Goal: Check status: Check status

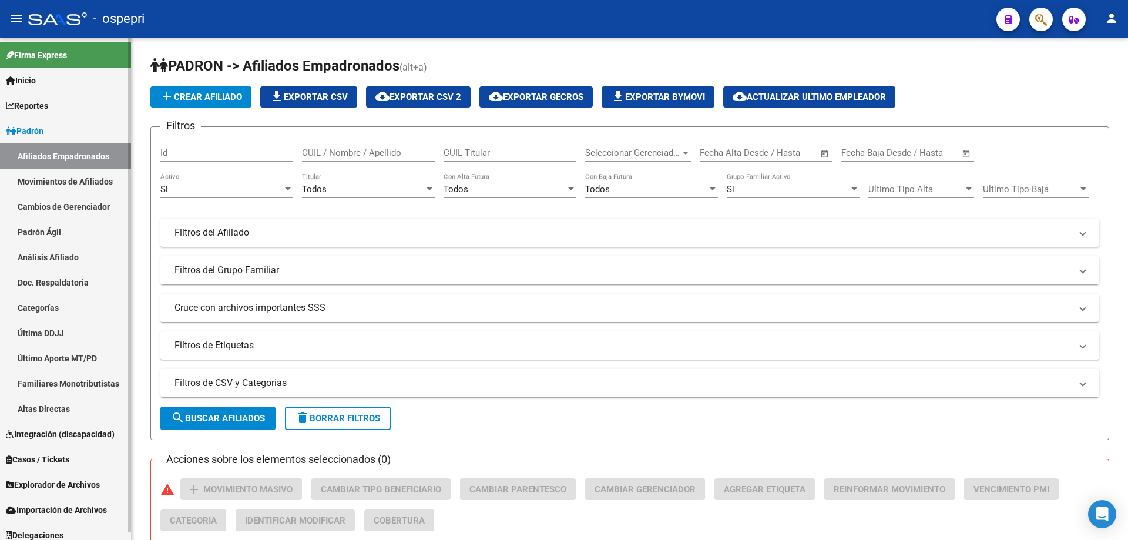
click at [65, 129] on link "Padrón" at bounding box center [65, 130] width 131 height 25
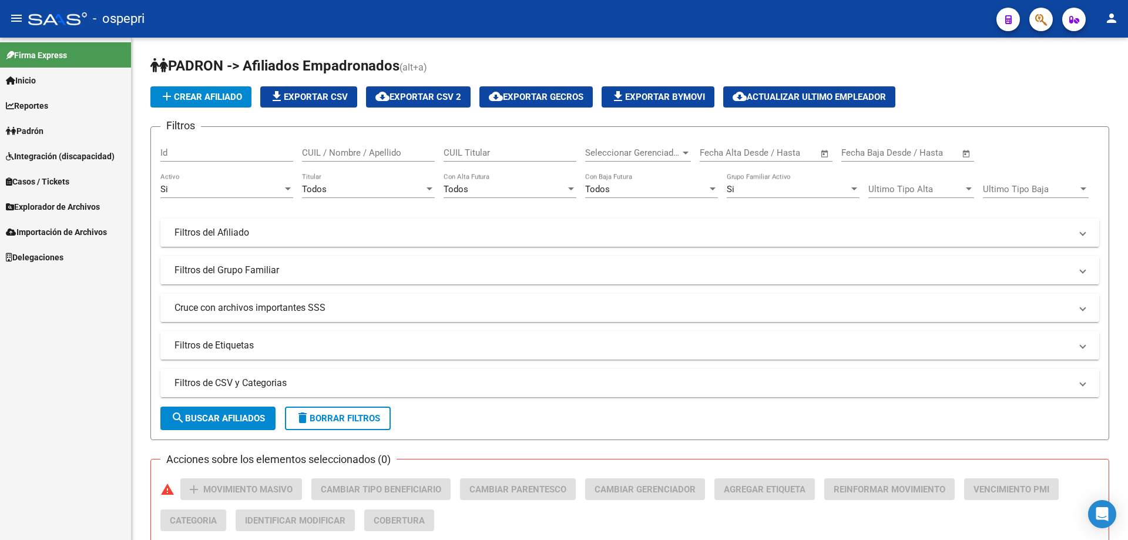
click at [65, 129] on link "Padrón" at bounding box center [65, 130] width 131 height 25
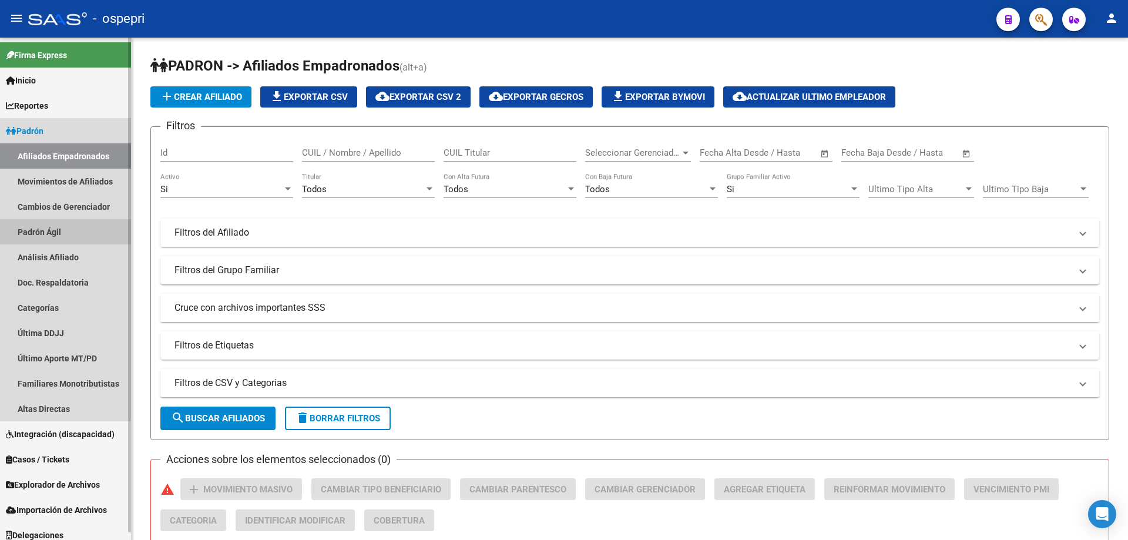
click at [68, 230] on link "Padrón Ágil" at bounding box center [65, 231] width 131 height 25
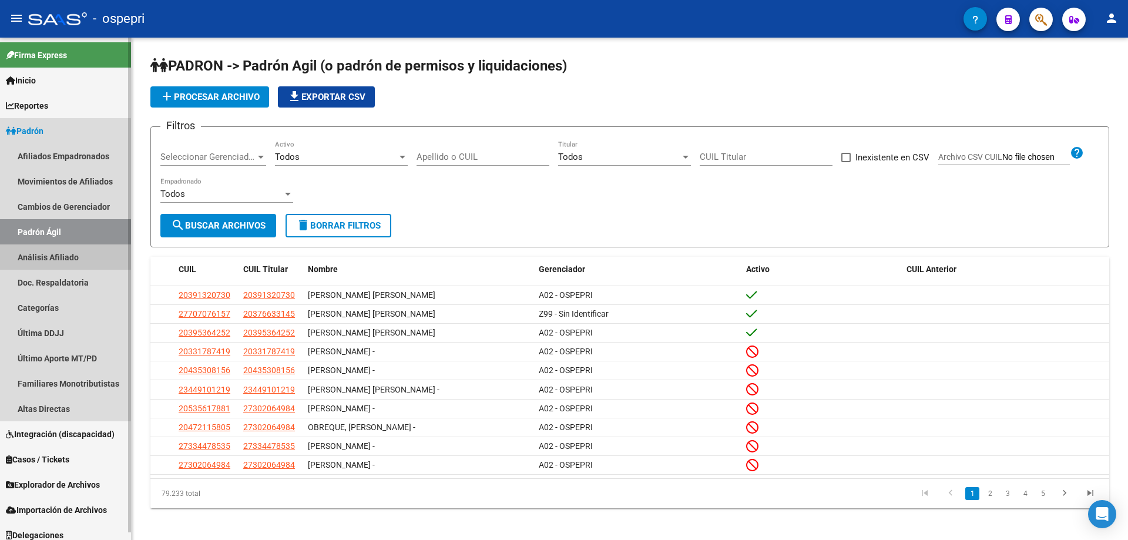
click at [64, 248] on link "Análisis Afiliado" at bounding box center [65, 256] width 131 height 25
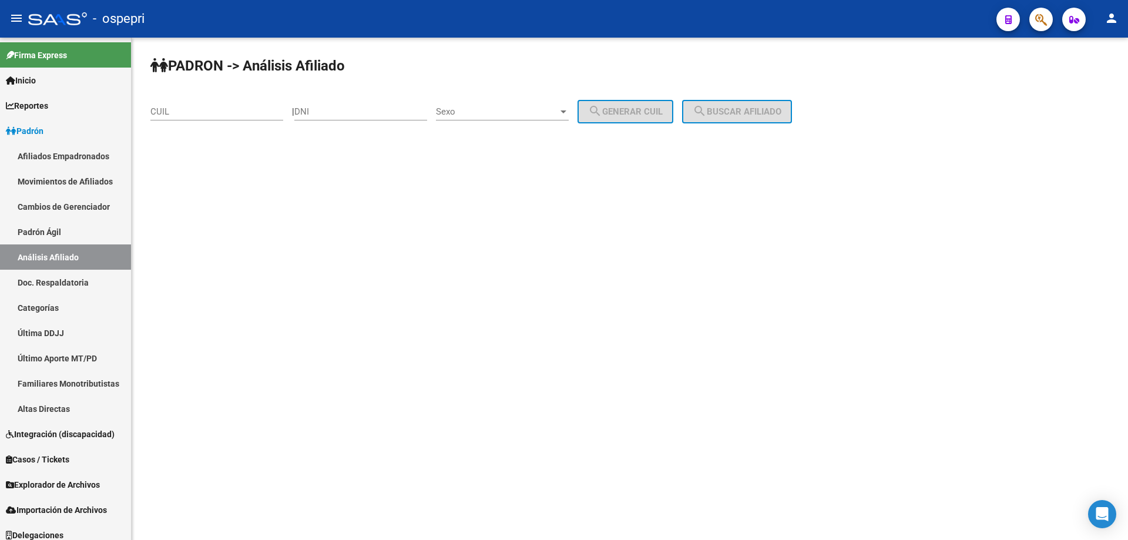
click at [363, 113] on input "DNI" at bounding box center [360, 111] width 133 height 11
paste input "27109516"
type input "27109516"
click at [517, 112] on span "Sexo" at bounding box center [497, 111] width 122 height 11
click at [504, 119] on span "Masculino" at bounding box center [515, 112] width 133 height 26
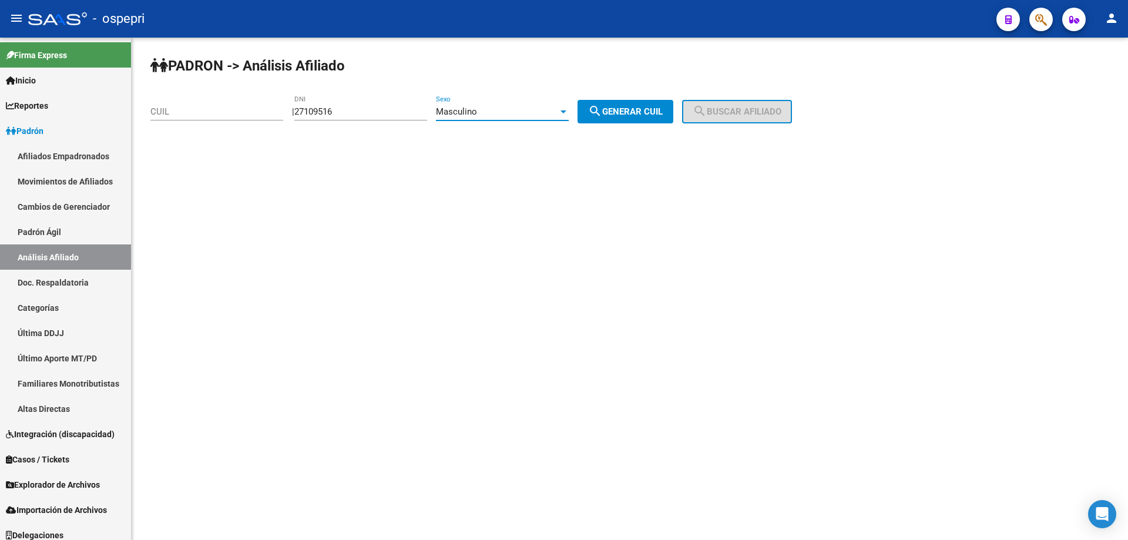
click at [598, 107] on button "search Generar CUIL" at bounding box center [625, 111] width 96 height 23
type input "20-27109516-4"
click at [773, 106] on button "search Buscar afiliado" at bounding box center [737, 111] width 110 height 23
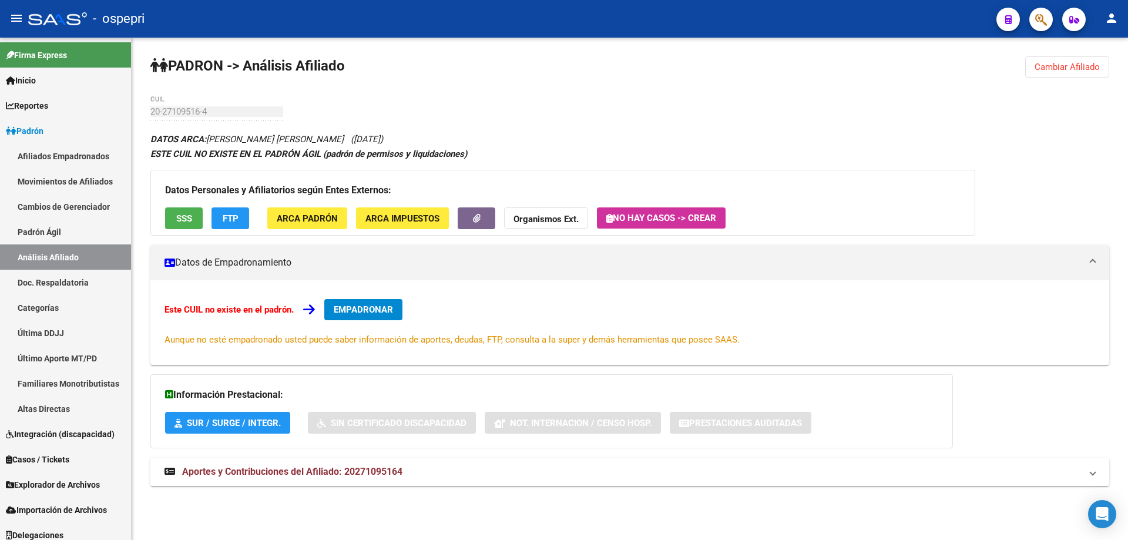
click at [311, 466] on span "Aportes y Contribuciones del Afiliado: 20271095164" at bounding box center [292, 471] width 220 height 11
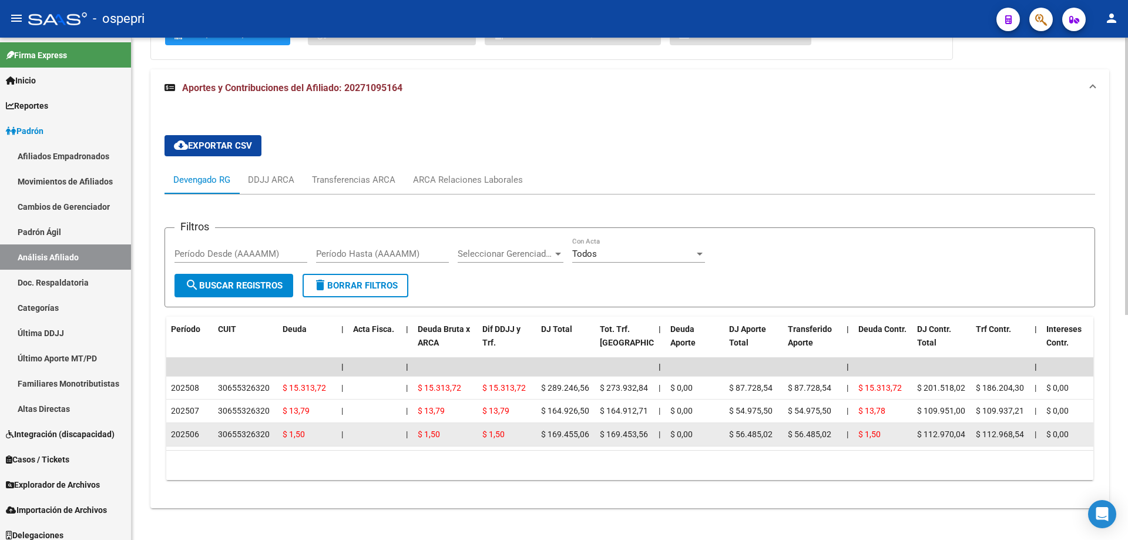
scroll to position [408, 0]
